Goal: Task Accomplishment & Management: Manage account settings

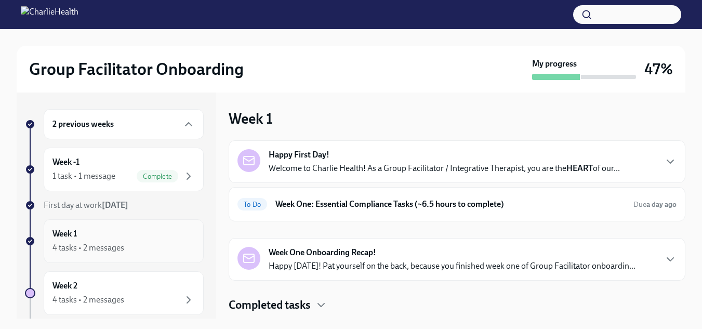
click at [143, 244] on div "4 tasks • 2 messages" at bounding box center [123, 247] width 142 height 12
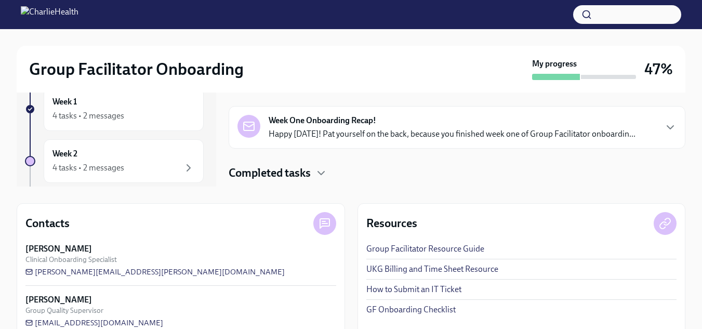
scroll to position [152, 0]
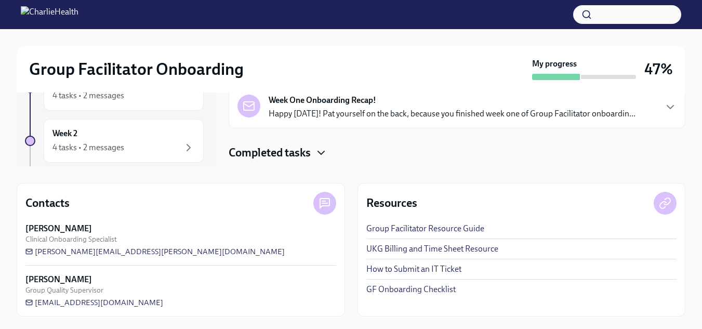
click at [320, 152] on icon "button" at bounding box center [321, 152] width 12 height 12
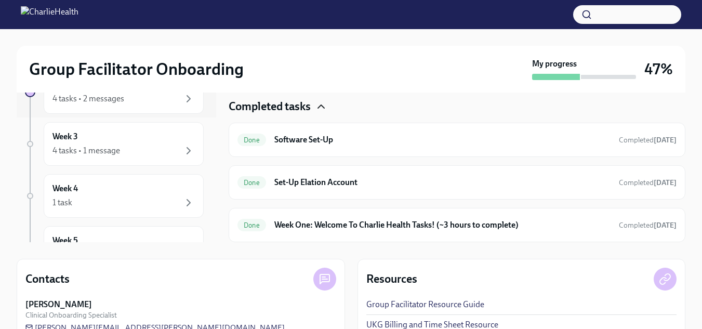
scroll to position [76, 0]
click at [154, 149] on div "4 tasks • 1 message" at bounding box center [123, 151] width 142 height 12
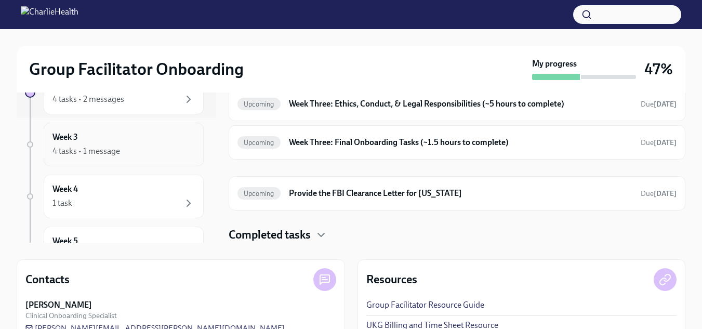
scroll to position [44, 0]
click at [653, 138] on strong "in 10 days" at bounding box center [664, 142] width 23 height 9
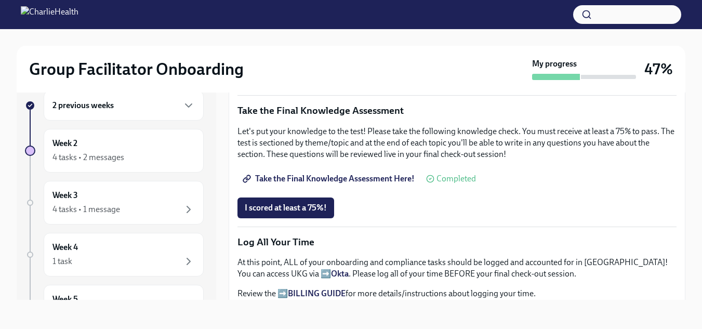
scroll to position [579, 0]
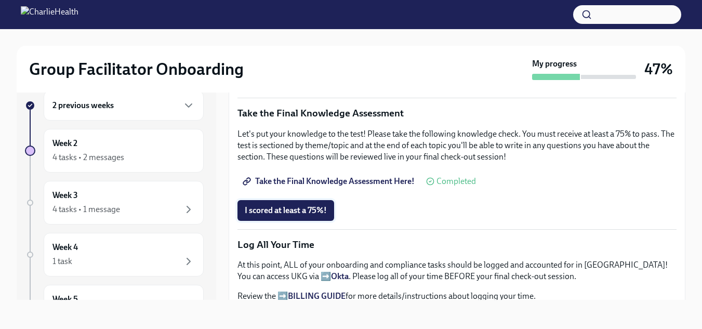
click at [304, 207] on span "I scored at least a 75%!" at bounding box center [286, 210] width 82 height 10
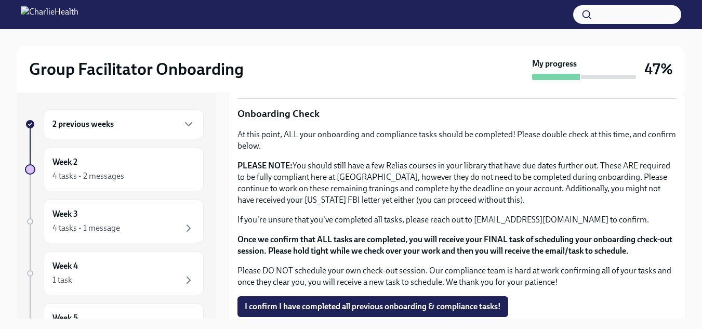
scroll to position [863, 0]
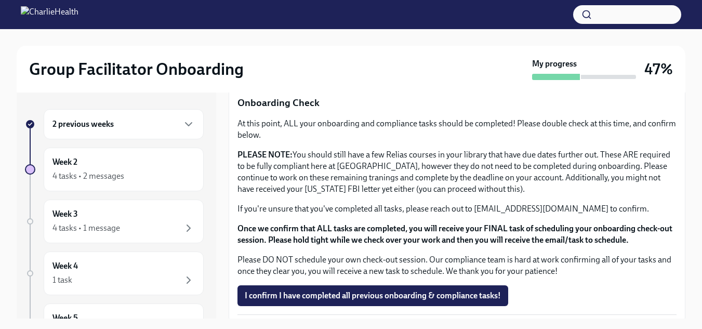
click at [162, 131] on div "2 previous weeks" at bounding box center [124, 124] width 160 height 30
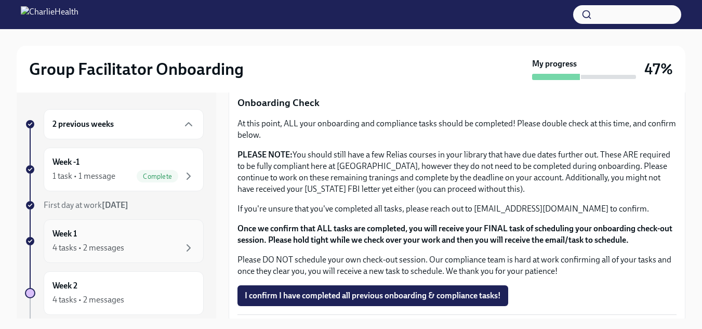
click at [157, 234] on div "Week 1 4 tasks • 2 messages" at bounding box center [123, 241] width 142 height 26
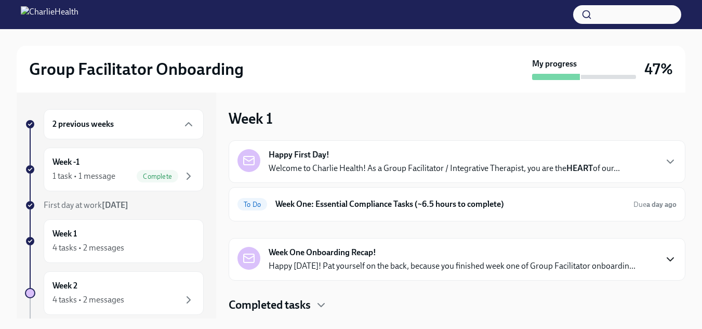
click at [666, 256] on icon "button" at bounding box center [670, 259] width 12 height 12
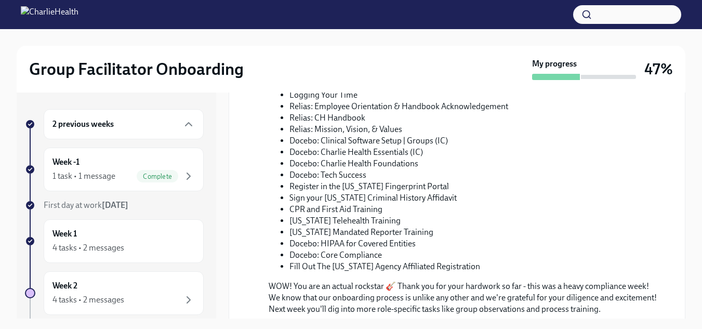
scroll to position [569, 0]
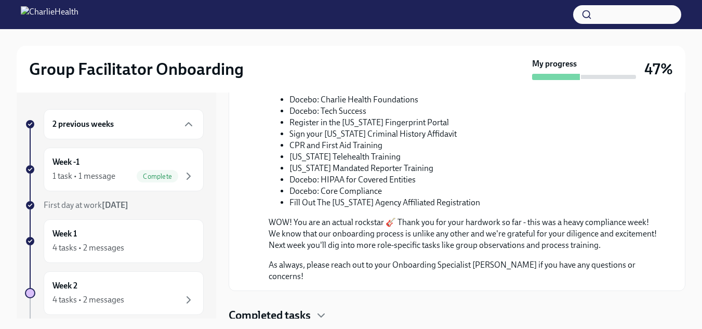
click at [657, 307] on div "Completed tasks" at bounding box center [456, 315] width 456 height 16
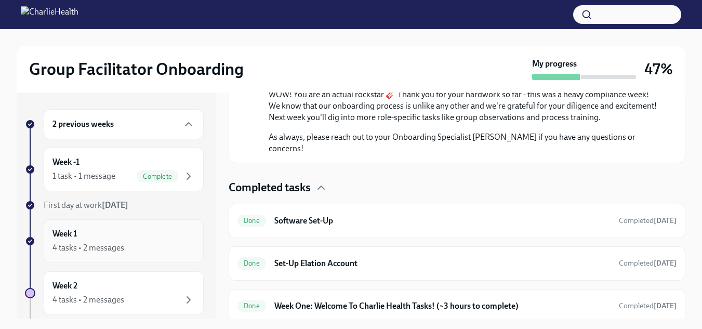
click at [155, 250] on div "4 tasks • 2 messages" at bounding box center [123, 247] width 142 height 12
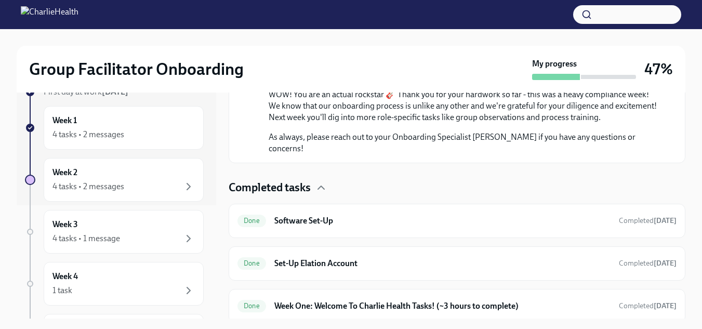
scroll to position [133, 0]
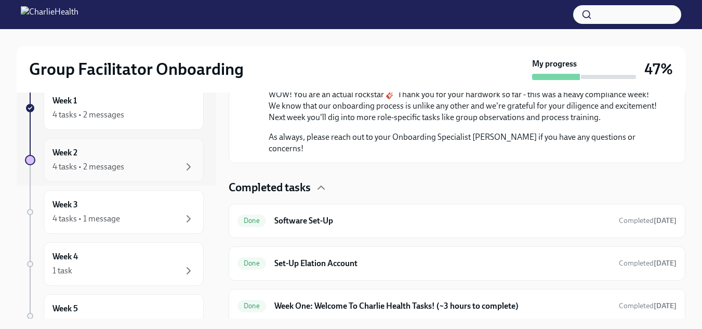
click at [184, 173] on div "Week 2 4 tasks • 2 messages" at bounding box center [124, 160] width 160 height 44
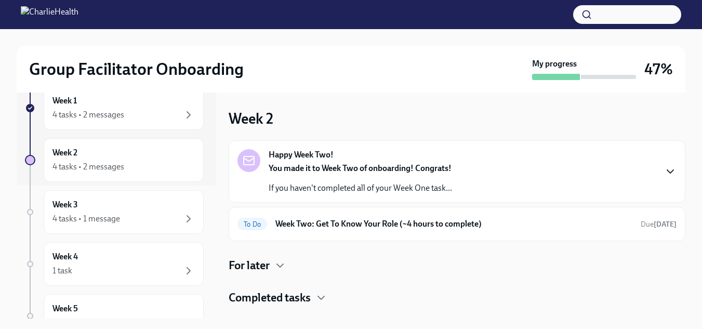
click at [675, 170] on icon "button" at bounding box center [670, 171] width 12 height 12
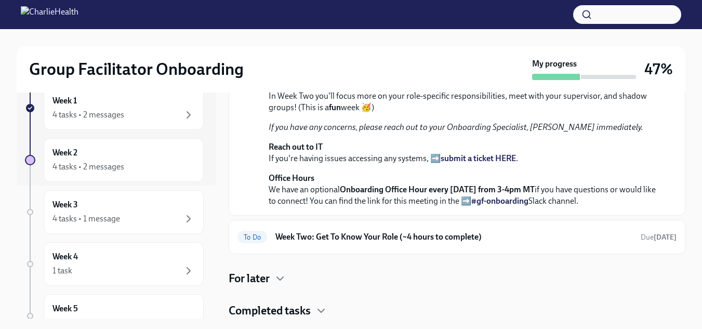
scroll to position [348, 0]
click at [638, 278] on div "For later" at bounding box center [456, 279] width 456 height 16
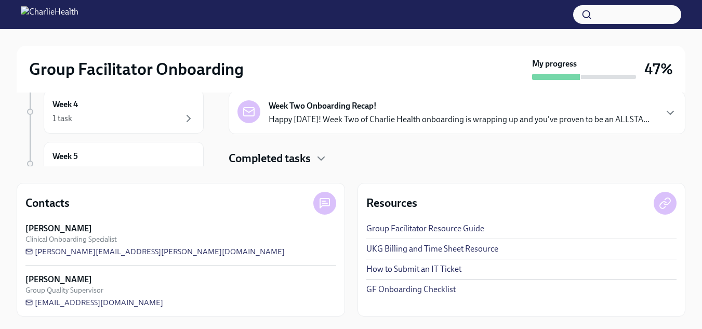
scroll to position [399, 0]
click at [664, 109] on icon "button" at bounding box center [670, 112] width 12 height 12
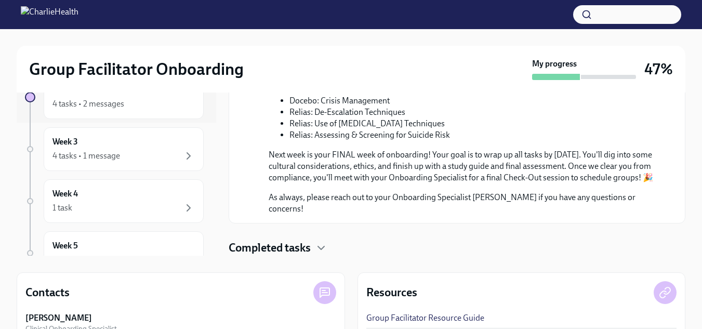
scroll to position [916, 0]
click at [174, 149] on div "Week 3 4 tasks • 1 message" at bounding box center [123, 149] width 142 height 26
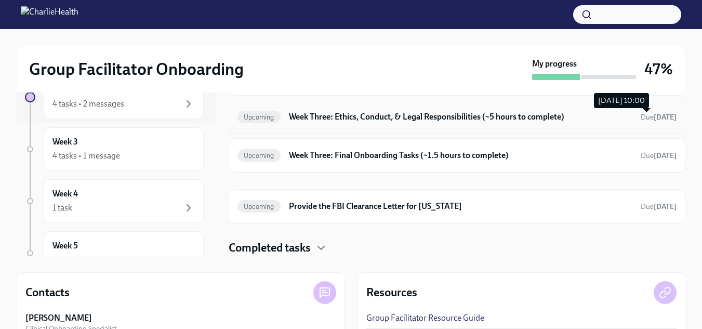
click at [652, 122] on span "Due in 12 days" at bounding box center [658, 117] width 36 height 10
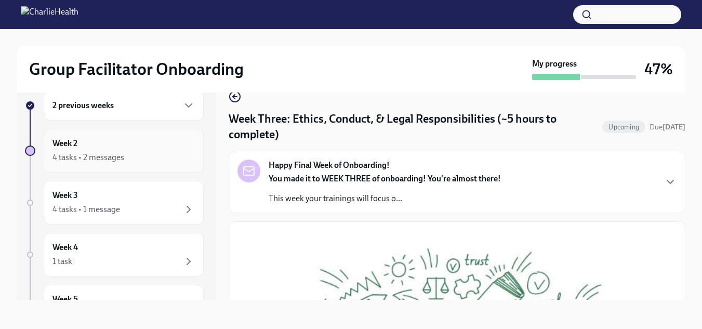
click at [167, 167] on div "Week 2 4 tasks • 2 messages" at bounding box center [124, 151] width 160 height 44
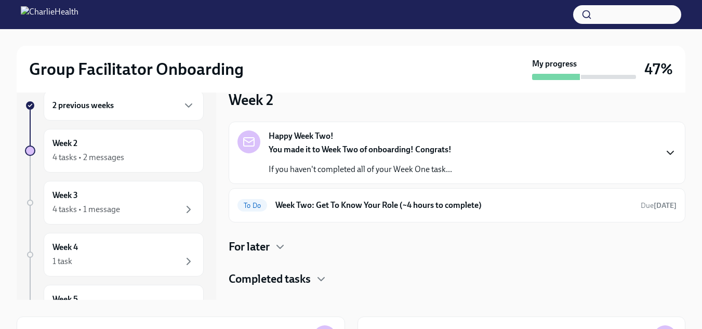
click at [664, 151] on icon "button" at bounding box center [670, 152] width 12 height 12
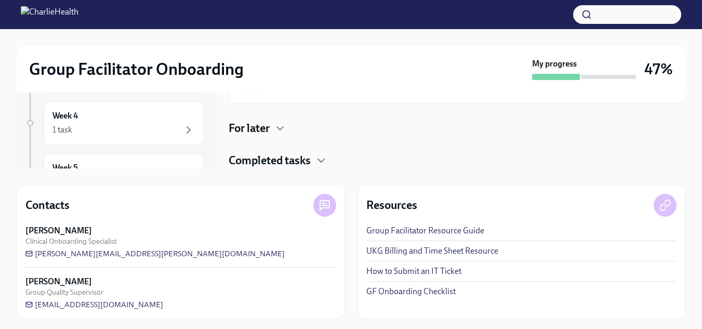
scroll to position [152, 0]
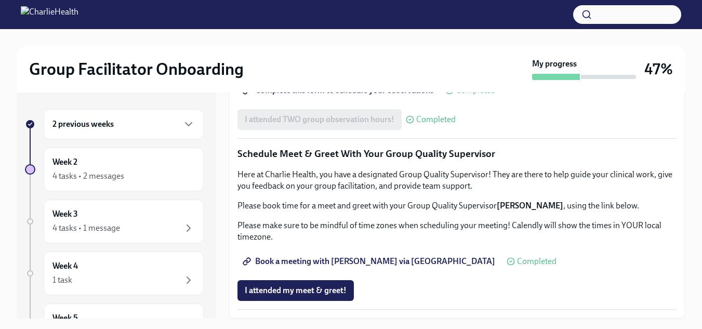
scroll to position [19, 0]
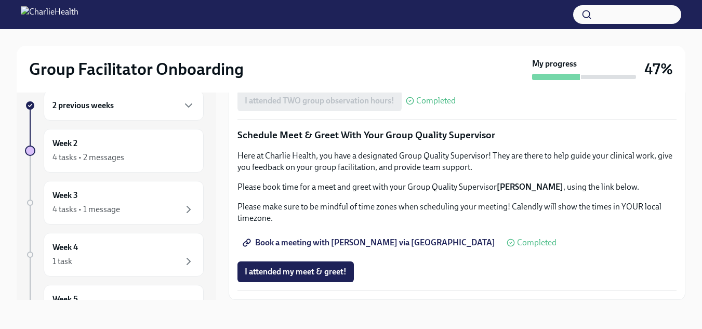
scroll to position [1021, 0]
